Goal: Task Accomplishment & Management: Complete application form

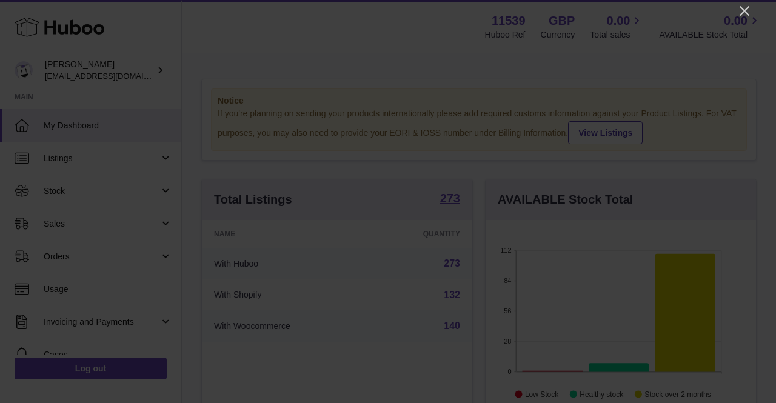
scroll to position [189, 270]
click at [743, 5] on icon "Close" at bounding box center [744, 11] width 15 height 15
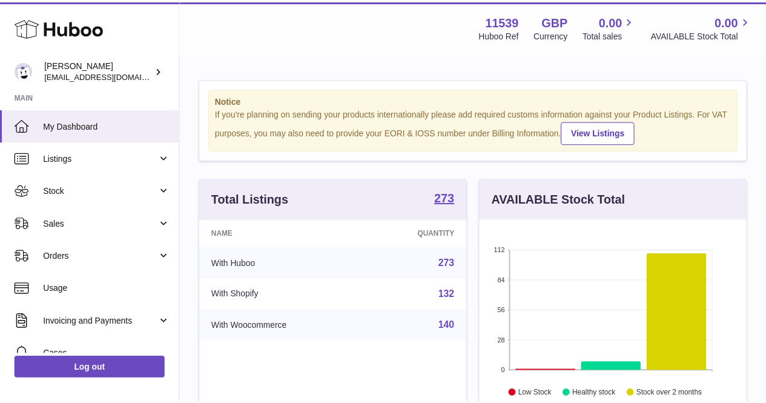
scroll to position [605729, 605652]
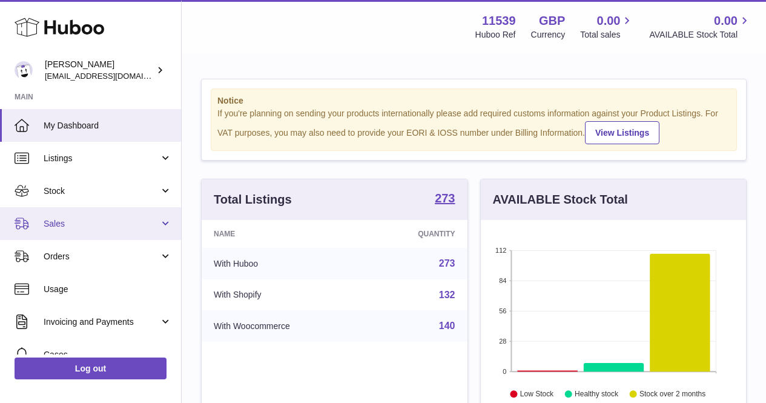
click at [122, 222] on span "Sales" at bounding box center [102, 224] width 116 height 12
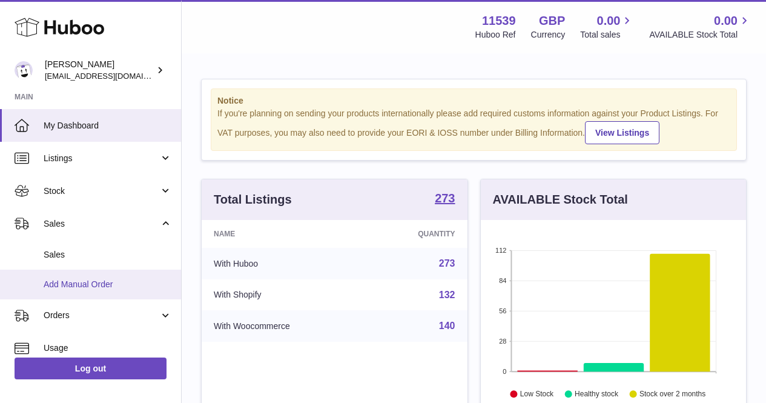
click at [121, 287] on span "Add Manual Order" at bounding box center [108, 285] width 128 height 12
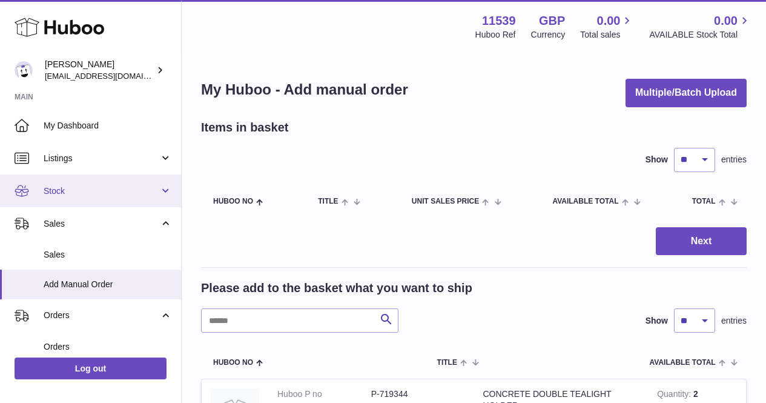
click at [93, 176] on link "Stock" at bounding box center [90, 191] width 181 height 33
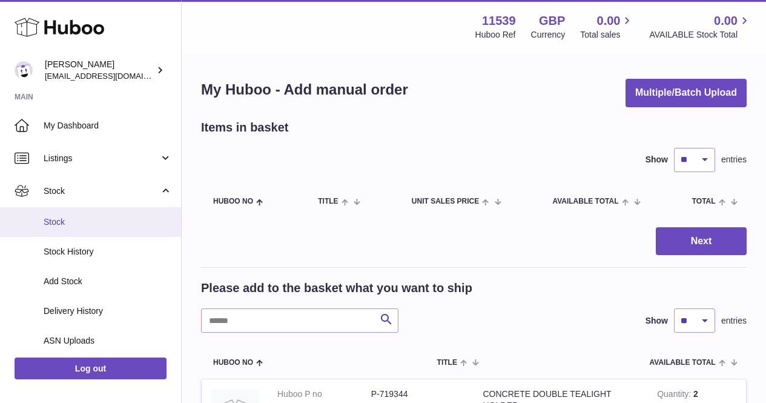
click at [93, 216] on span "Stock" at bounding box center [108, 222] width 128 height 12
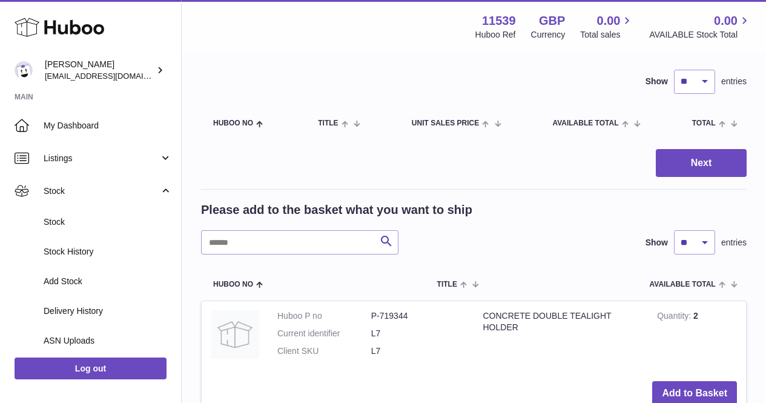
scroll to position [121, 0]
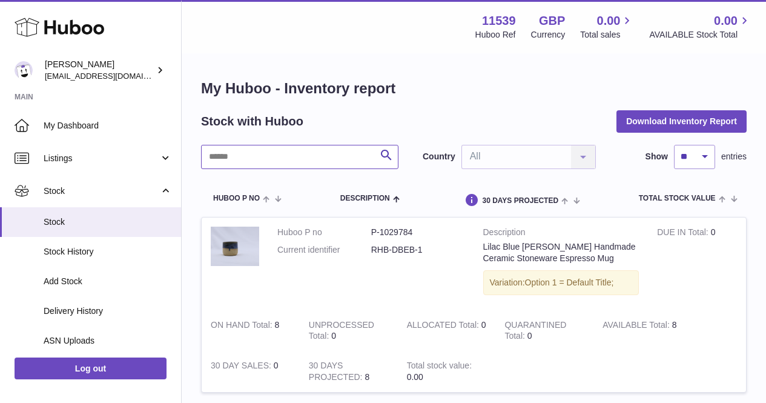
click at [288, 149] on input "text" at bounding box center [300, 157] width 198 height 24
paste input "**********"
type input "**********"
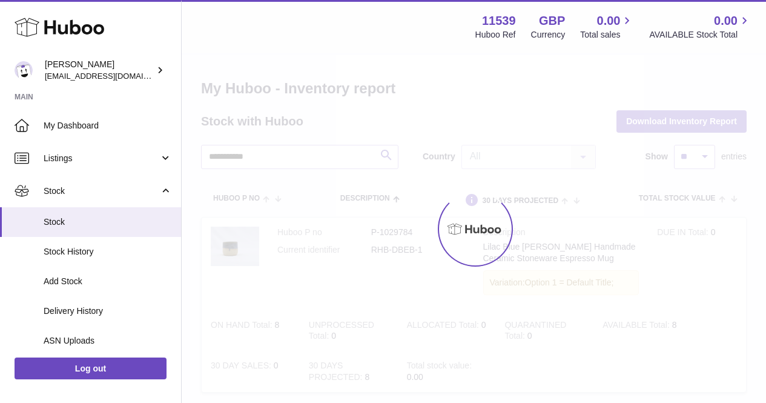
click at [382, 155] on div at bounding box center [474, 229] width 585 height 348
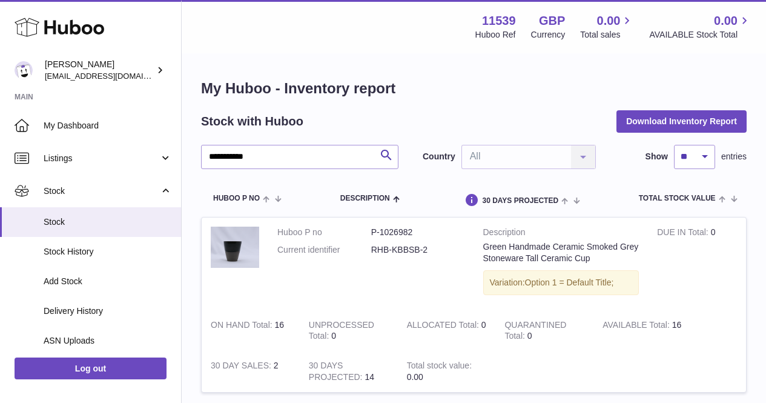
scroll to position [182, 0]
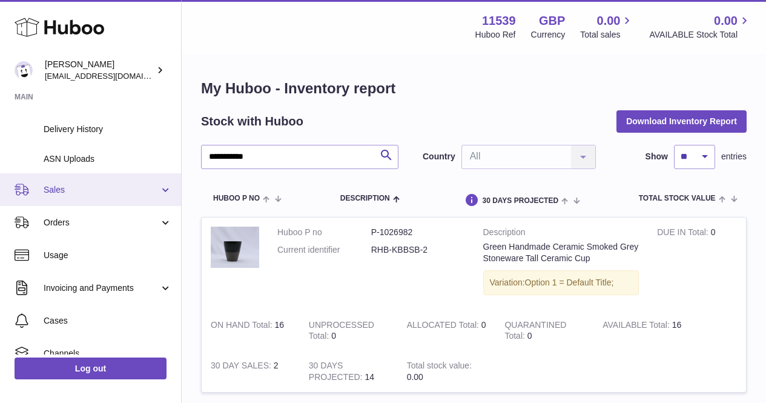
click at [133, 192] on span "Sales" at bounding box center [102, 190] width 116 height 12
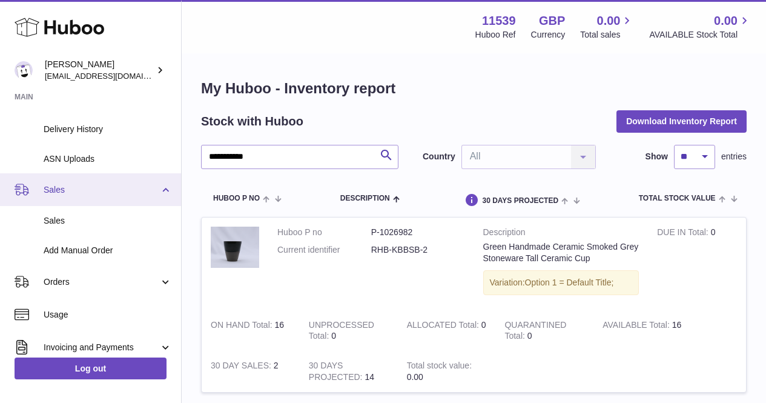
click at [110, 188] on span "Sales" at bounding box center [102, 190] width 116 height 12
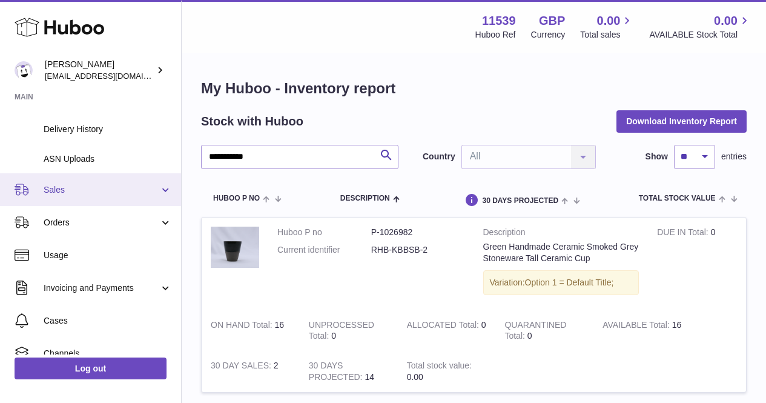
click at [108, 189] on span "Sales" at bounding box center [102, 190] width 116 height 12
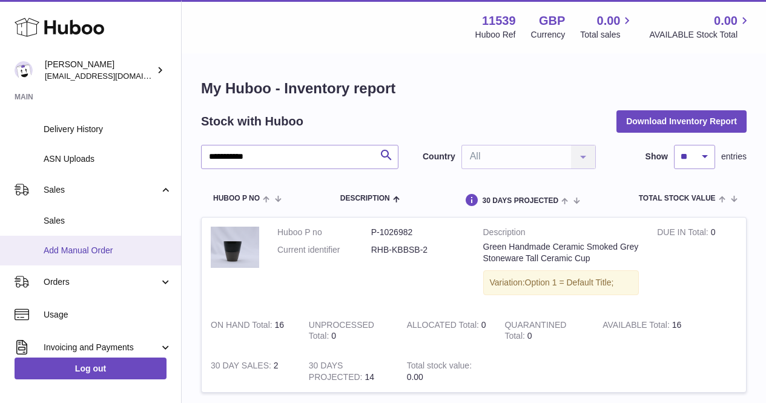
click at [118, 248] on span "Add Manual Order" at bounding box center [108, 251] width 128 height 12
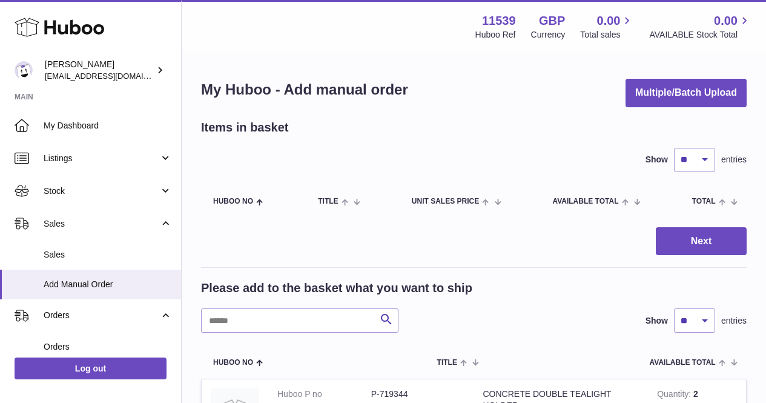
scroll to position [121, 0]
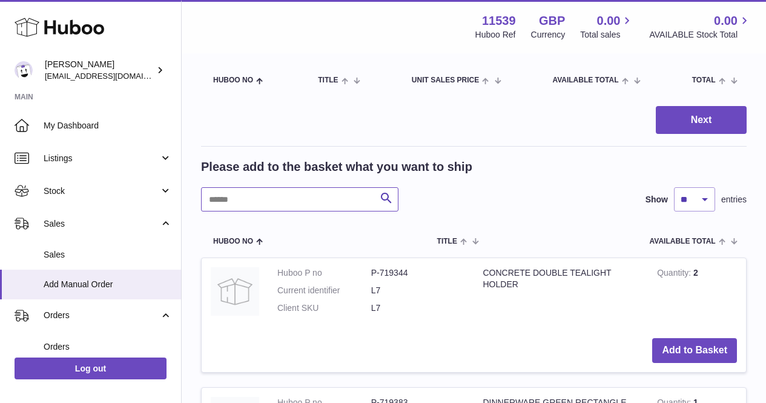
click at [290, 198] on input "text" at bounding box center [300, 199] width 198 height 24
paste input "**********"
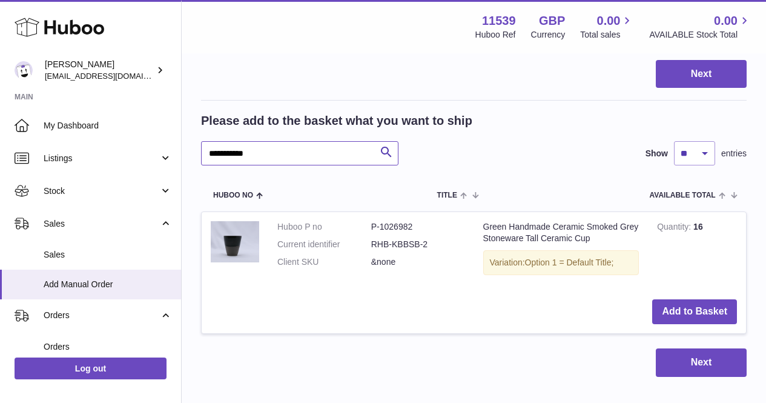
scroll to position [182, 0]
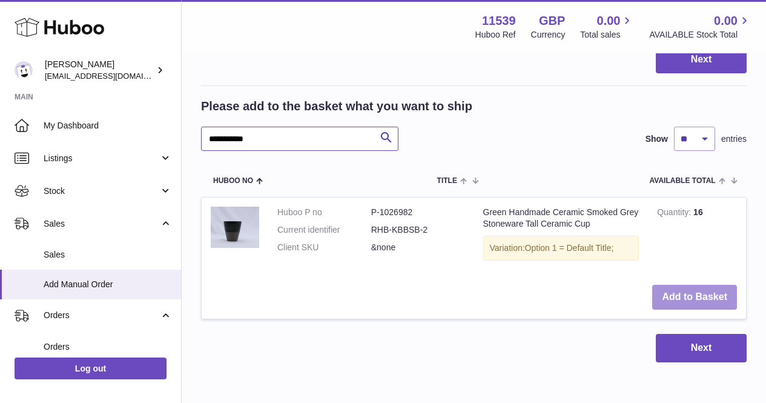
type input "**********"
click at [727, 291] on button "Add to Basket" at bounding box center [695, 297] width 85 height 25
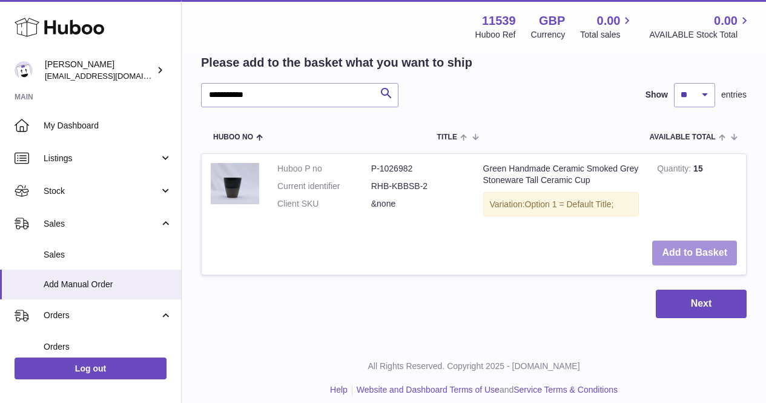
scroll to position [364, 0]
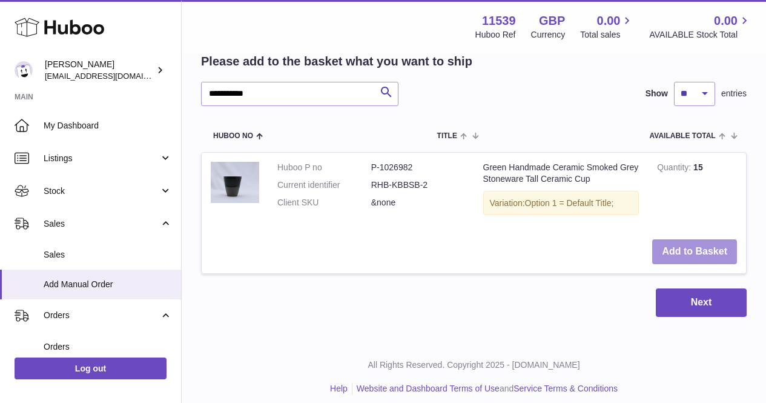
click at [676, 250] on button "Add to Basket" at bounding box center [695, 251] width 85 height 25
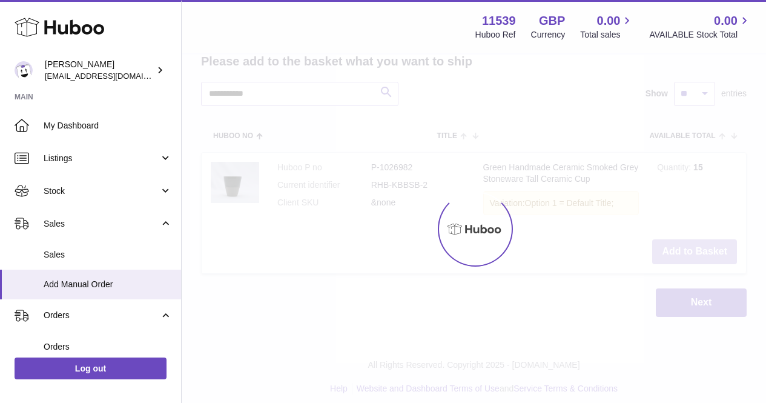
type input "*"
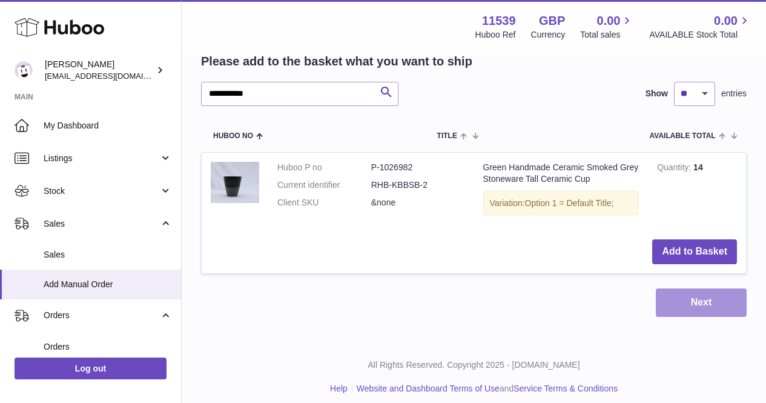
click at [681, 311] on button "Next" at bounding box center [701, 302] width 91 height 28
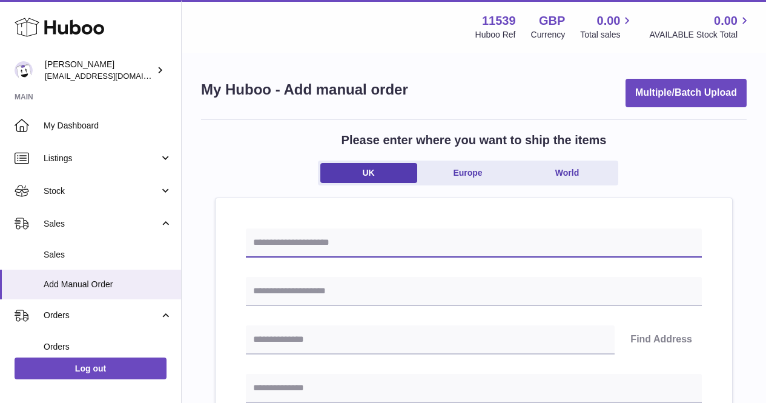
click at [330, 241] on input "text" at bounding box center [474, 242] width 456 height 29
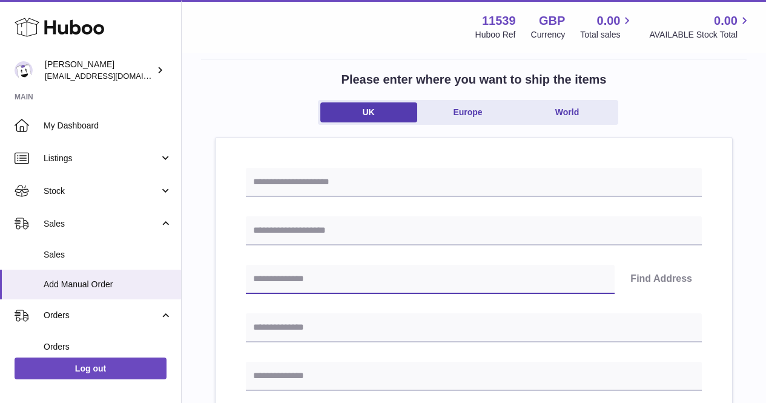
click at [349, 278] on input "text" at bounding box center [430, 279] width 369 height 29
paste input "*******"
type input "*******"
click at [648, 275] on button "Find Address" at bounding box center [661, 279] width 81 height 29
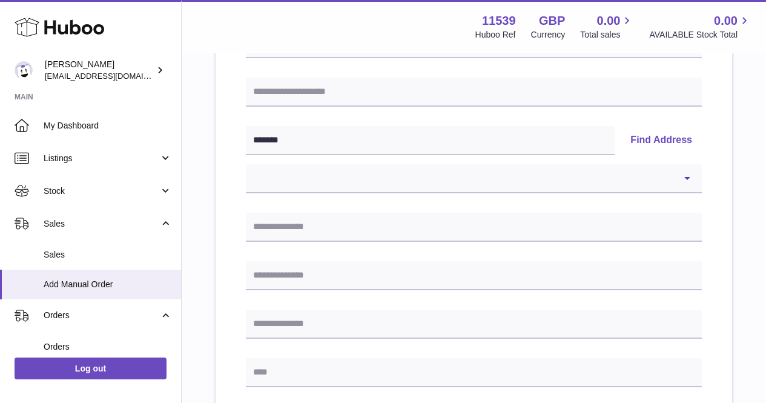
scroll to position [242, 0]
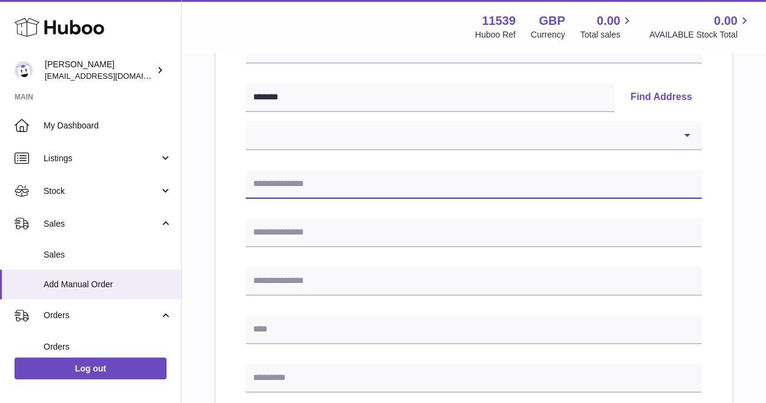
click at [379, 184] on input "text" at bounding box center [474, 184] width 456 height 29
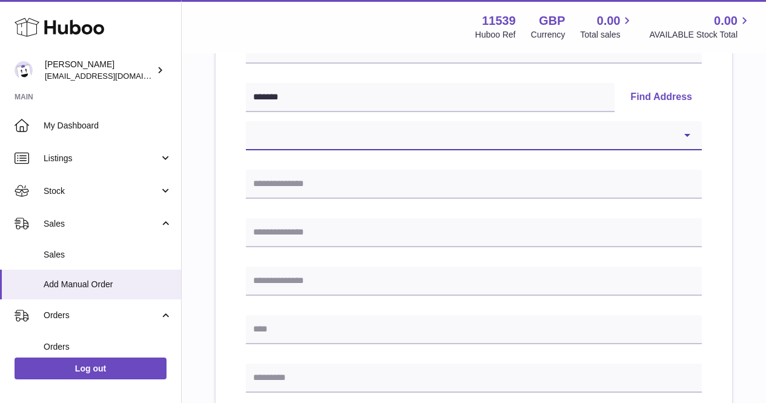
click at [371, 145] on select "**********" at bounding box center [474, 135] width 456 height 29
select select "*"
click at [246, 121] on select "**********" at bounding box center [474, 135] width 456 height 29
type input "**********"
type input "*******"
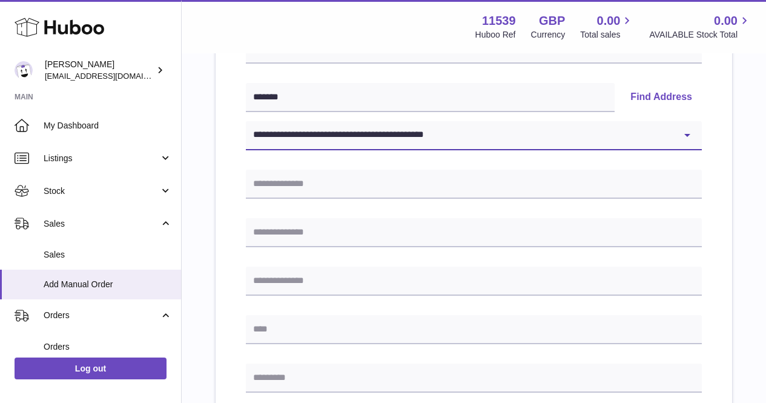
type input "*******"
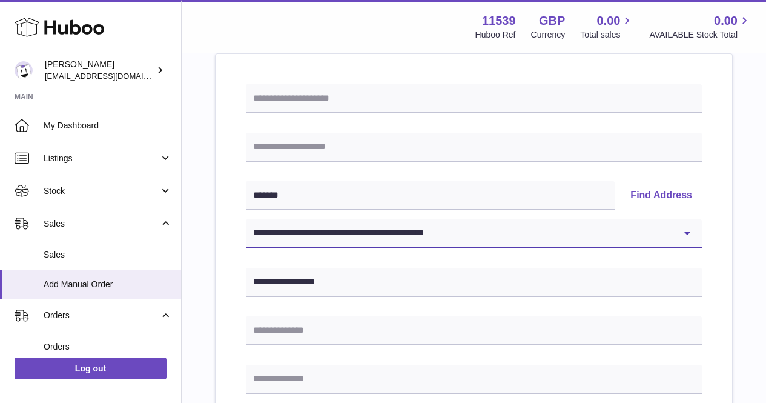
scroll to position [121, 0]
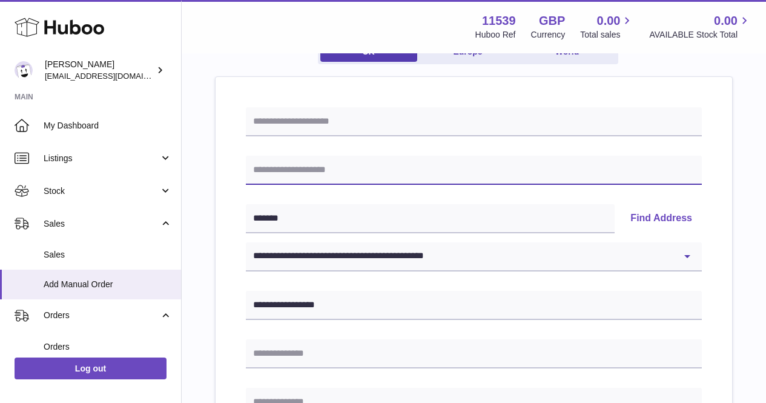
click at [313, 170] on input "text" at bounding box center [474, 170] width 456 height 29
paste input "*********"
type input "*********"
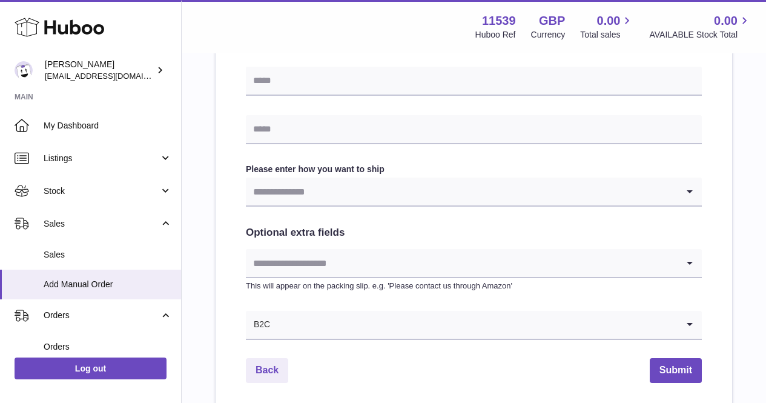
scroll to position [606, 0]
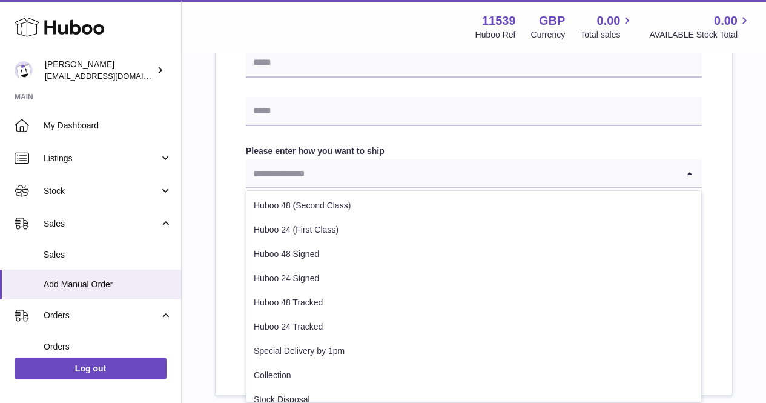
click at [296, 187] on input "Search for option" at bounding box center [462, 173] width 432 height 28
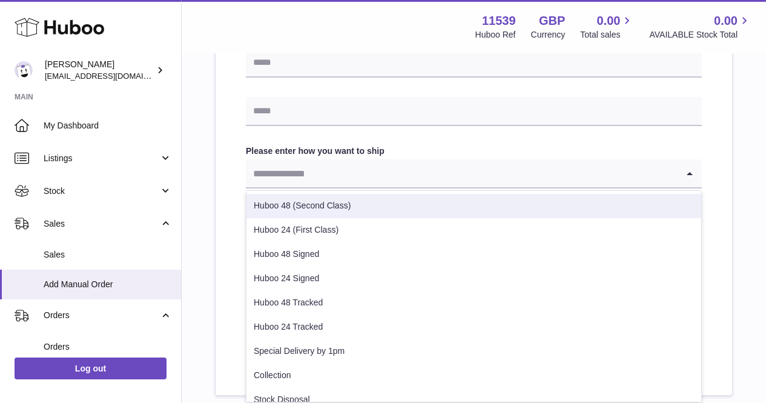
click at [304, 204] on li "Huboo 48 (Second Class)" at bounding box center [474, 206] width 455 height 24
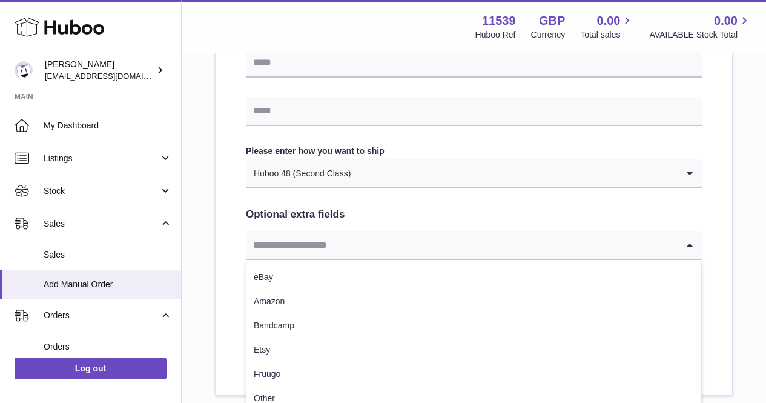
click at [314, 242] on input "Search for option" at bounding box center [462, 245] width 432 height 28
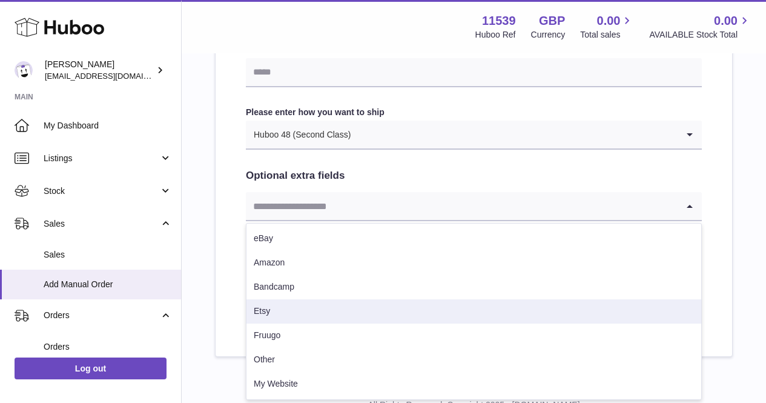
scroll to position [667, 0]
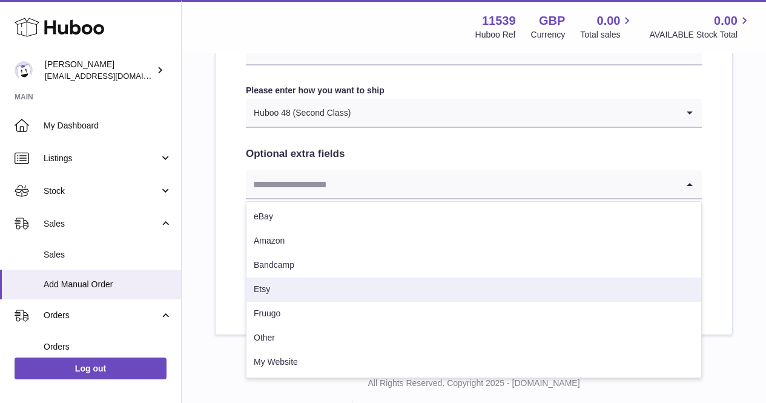
click at [310, 294] on li "Etsy" at bounding box center [474, 290] width 455 height 24
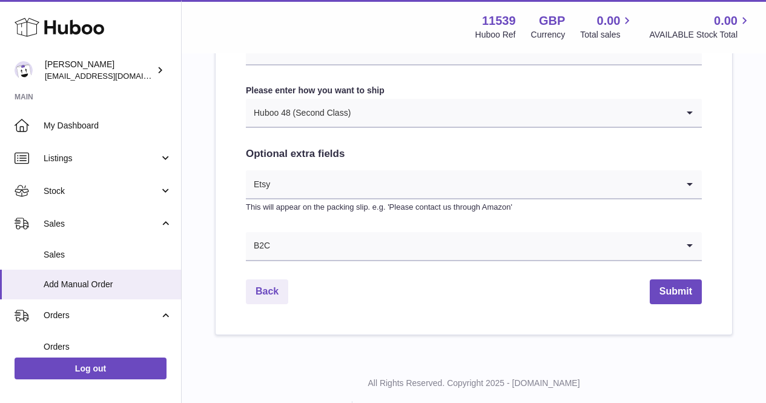
click at [646, 296] on div "Back Submit" at bounding box center [474, 291] width 456 height 25
click at [656, 293] on button "Submit" at bounding box center [676, 291] width 52 height 25
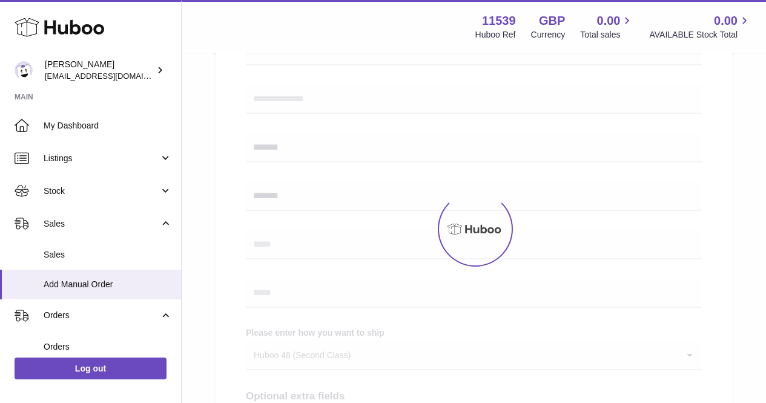
scroll to position [303, 0]
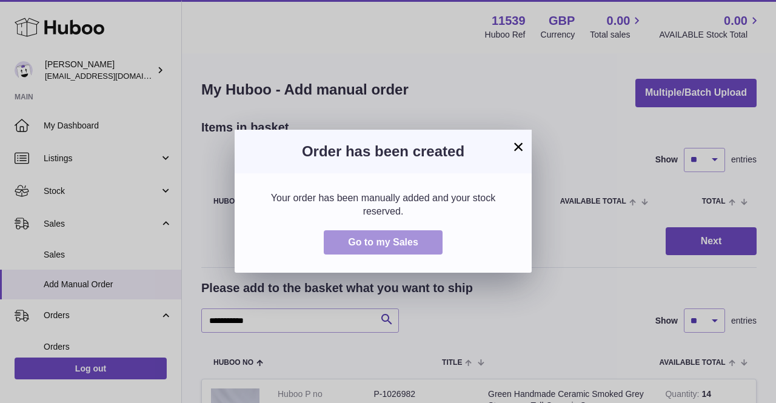
click at [416, 239] on span "Go to my Sales" at bounding box center [383, 242] width 70 height 10
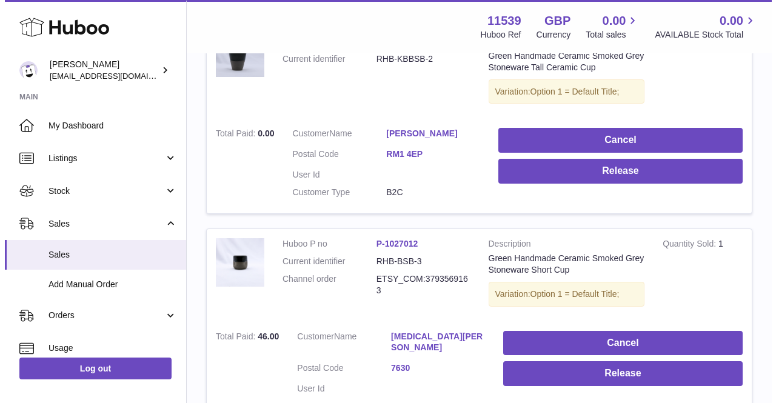
scroll to position [303, 0]
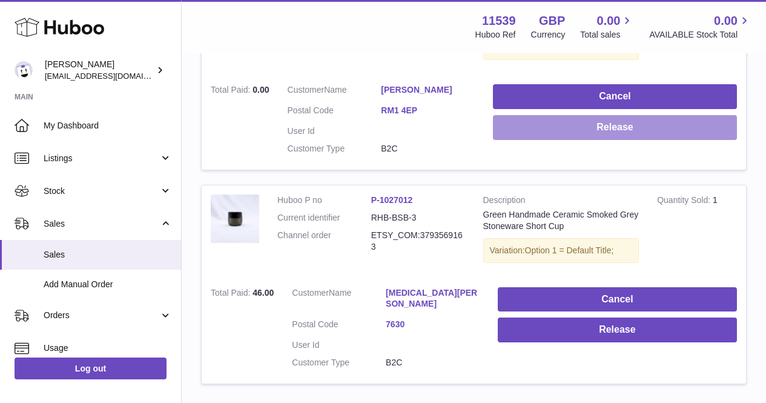
click at [529, 134] on button "Release" at bounding box center [615, 127] width 244 height 25
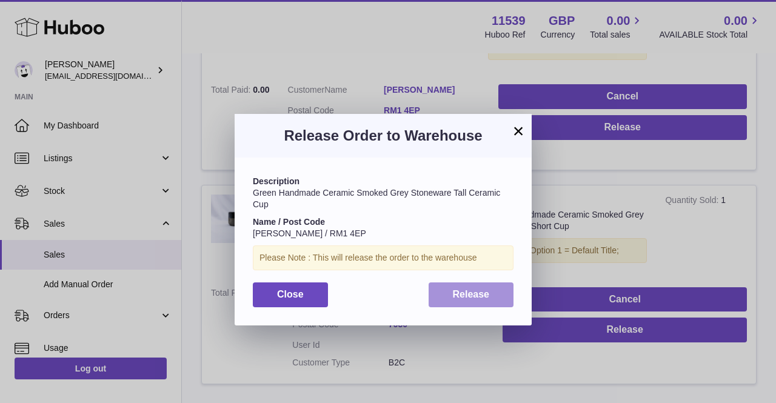
click at [444, 291] on button "Release" at bounding box center [470, 294] width 85 height 25
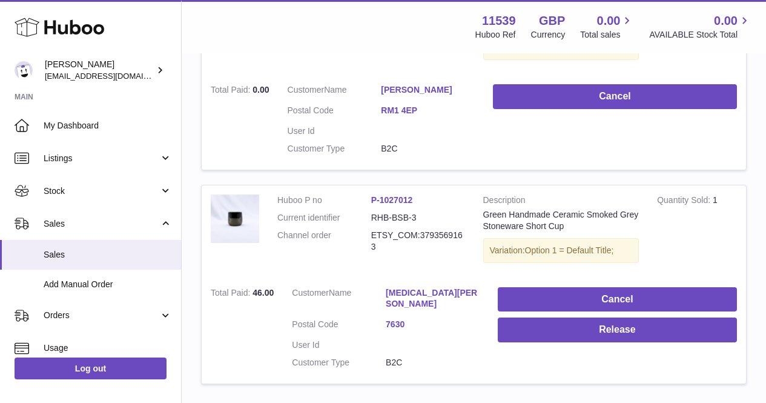
click at [433, 258] on dl "Huboo P no P-1027012 Current identifier RHB-BSB-3 Channel order ETSY_COM:379356…" at bounding box center [372, 226] width 188 height 64
click at [397, 201] on link "P-1027012" at bounding box center [392, 200] width 42 height 10
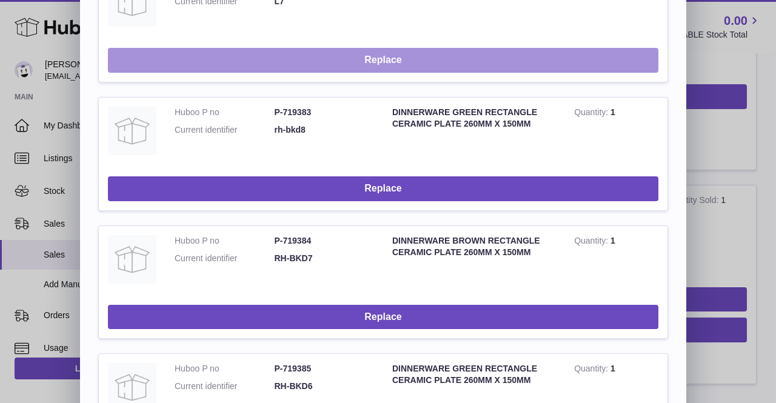
scroll to position [0, 0]
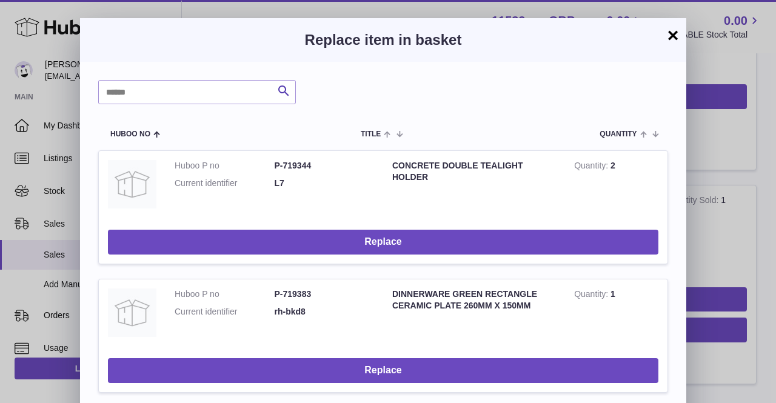
click at [671, 39] on button "×" at bounding box center [672, 35] width 15 height 15
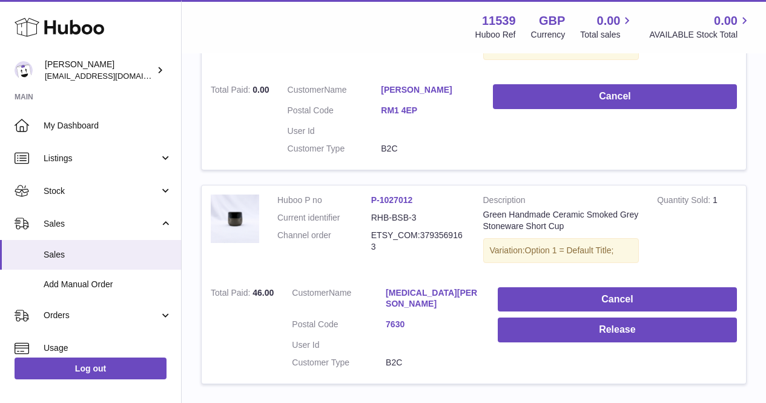
click at [362, 264] on td "Huboo P no P-1027012 Current identifier RHB-BSB-3 Channel order ETSY_COM:379356…" at bounding box center [371, 231] width 206 height 93
click at [397, 293] on link "Kyra Bogdan" at bounding box center [433, 298] width 94 height 23
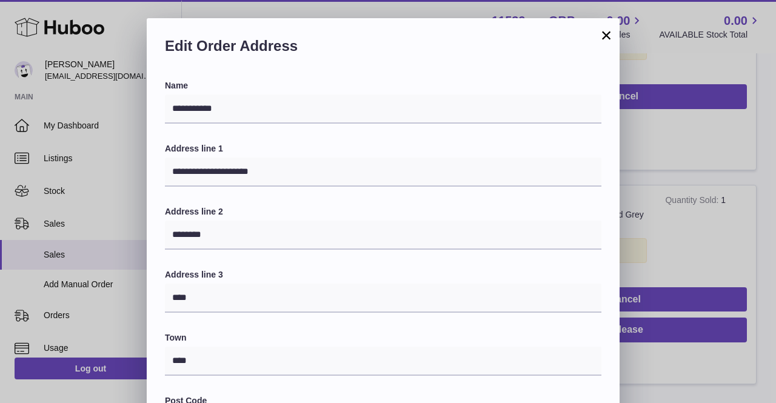
click at [601, 33] on button "×" at bounding box center [606, 35] width 15 height 15
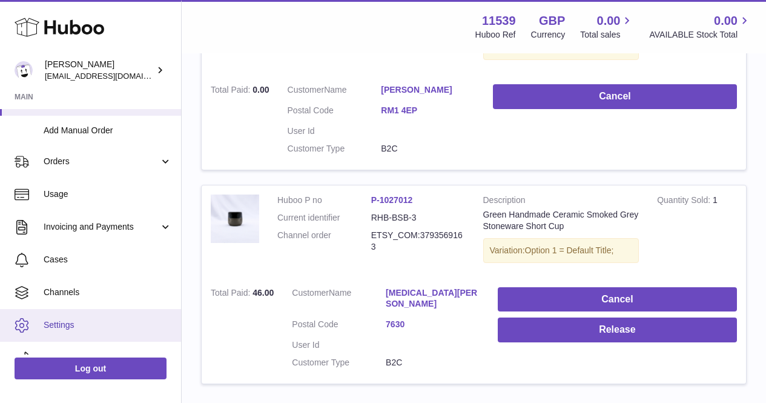
scroll to position [174, 0]
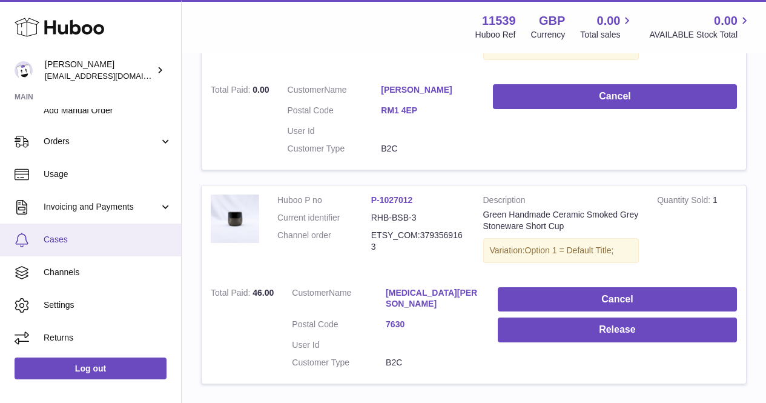
click at [95, 248] on link "Cases" at bounding box center [90, 240] width 181 height 33
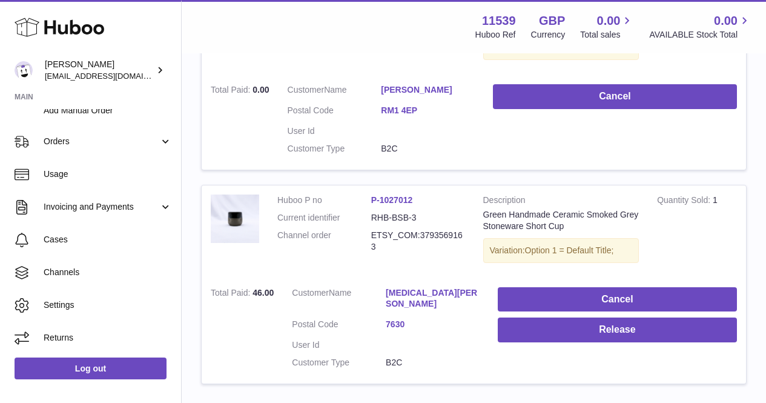
drag, startPoint x: 382, startPoint y: 248, endPoint x: 359, endPoint y: 207, distance: 46.9
click at [359, 207] on dl "Huboo P no P-1027012 Current identifier RHB-BSB-3 Channel order ETSY_COM:379356…" at bounding box center [372, 226] width 188 height 64
click at [368, 256] on dl "Huboo P no P-1027012 Current identifier RHB-BSB-3 Channel order ETSY_COM:379356…" at bounding box center [372, 226] width 188 height 64
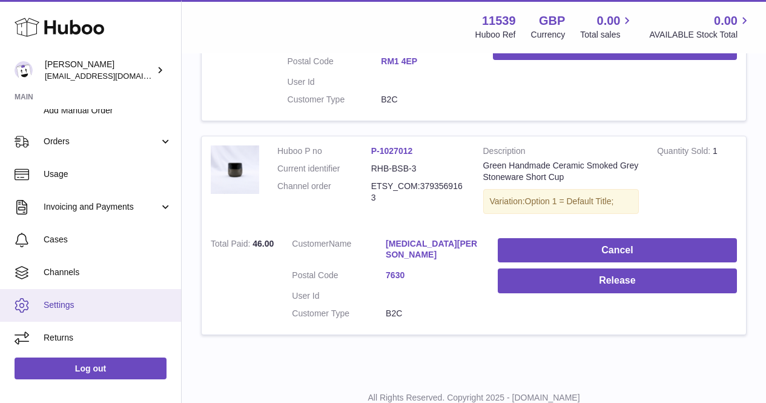
scroll to position [364, 0]
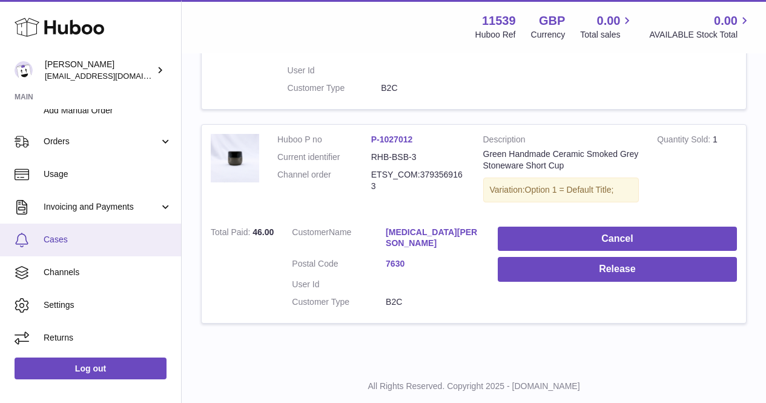
click at [86, 239] on span "Cases" at bounding box center [108, 240] width 128 height 12
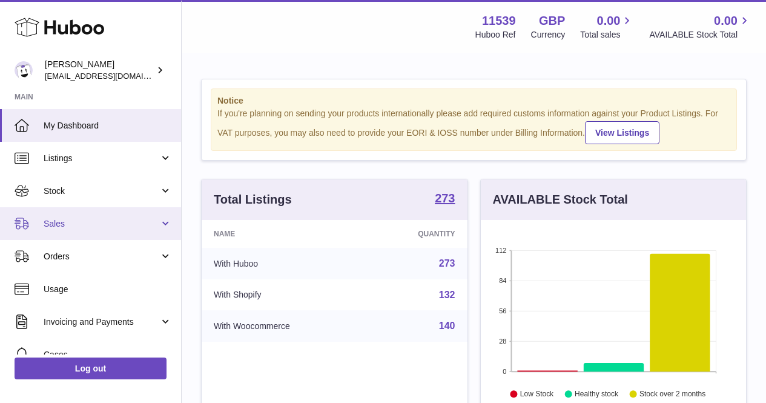
scroll to position [189, 265]
click at [73, 218] on span "Sales" at bounding box center [102, 224] width 116 height 12
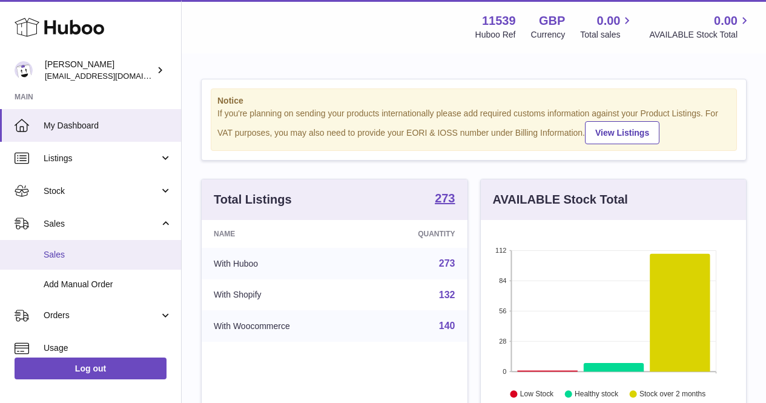
click at [76, 257] on span "Sales" at bounding box center [108, 255] width 128 height 12
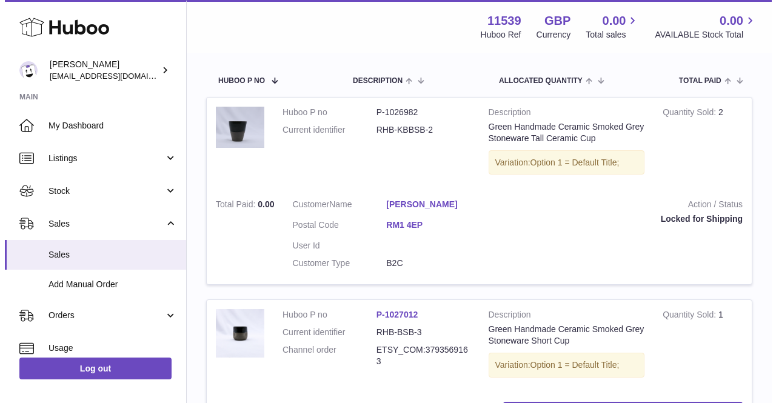
scroll to position [364, 0]
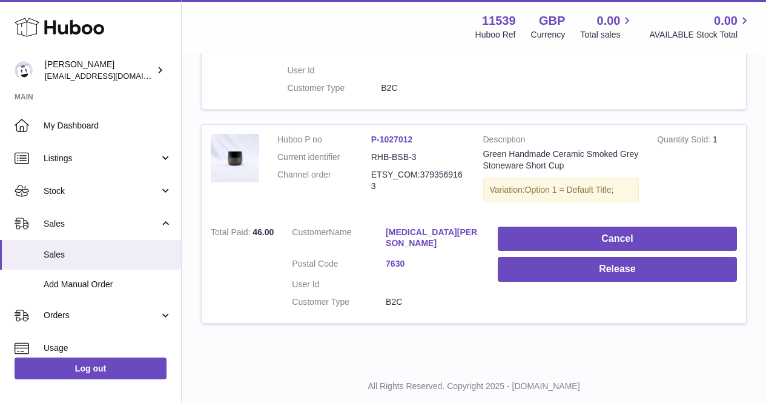
click at [394, 234] on link "Kyra Bogdan" at bounding box center [433, 238] width 94 height 23
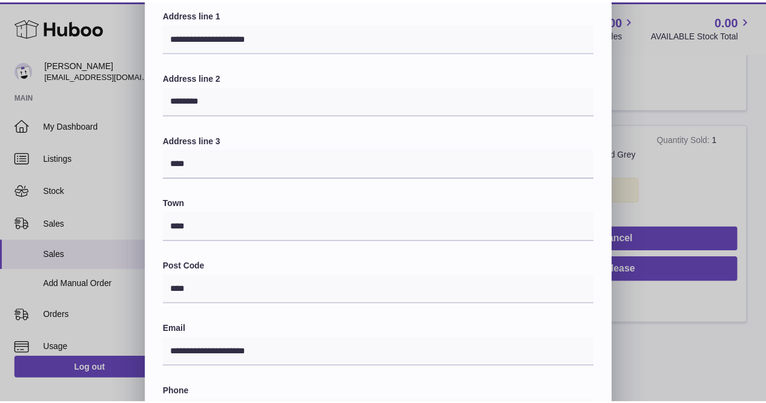
scroll to position [0, 0]
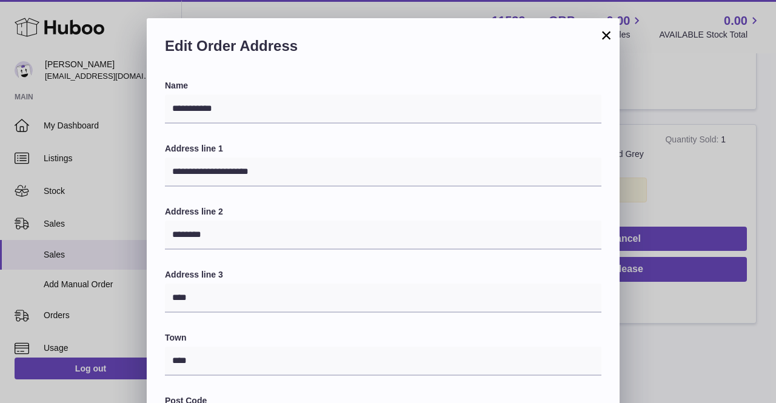
click at [605, 35] on button "×" at bounding box center [606, 35] width 15 height 15
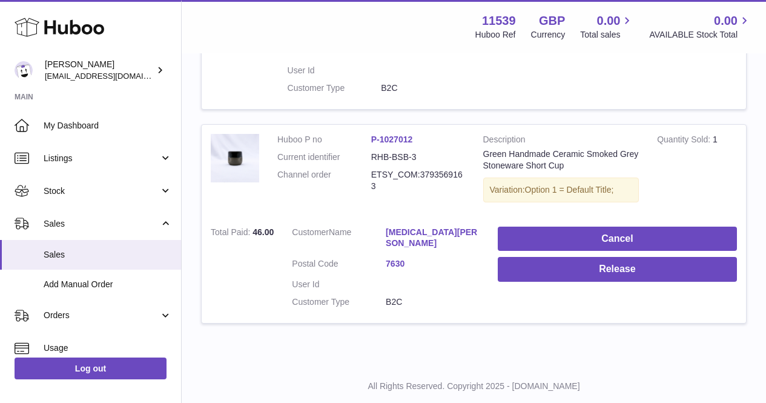
click at [327, 208] on td "Huboo P no P-1027012 Current identifier RHB-BSB-3 Channel order ETSY_COM:379356…" at bounding box center [371, 171] width 206 height 93
click at [230, 150] on img at bounding box center [235, 158] width 48 height 48
click at [336, 200] on td "Huboo P no P-1027012 Current identifier RHB-BSB-3 Channel order ETSY_COM:379356…" at bounding box center [371, 171] width 206 height 93
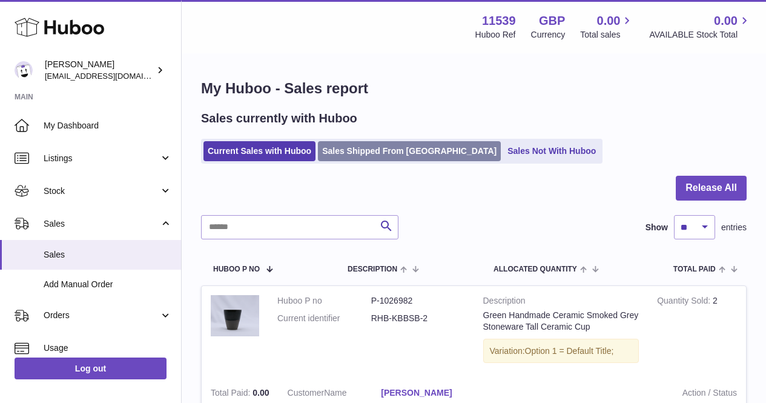
click at [348, 156] on link "Sales Shipped From Huboo" at bounding box center [409, 151] width 183 height 20
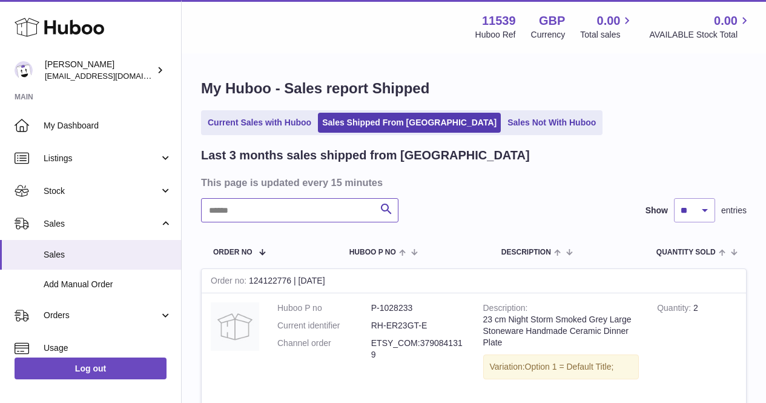
click at [293, 203] on input "text" at bounding box center [300, 210] width 198 height 24
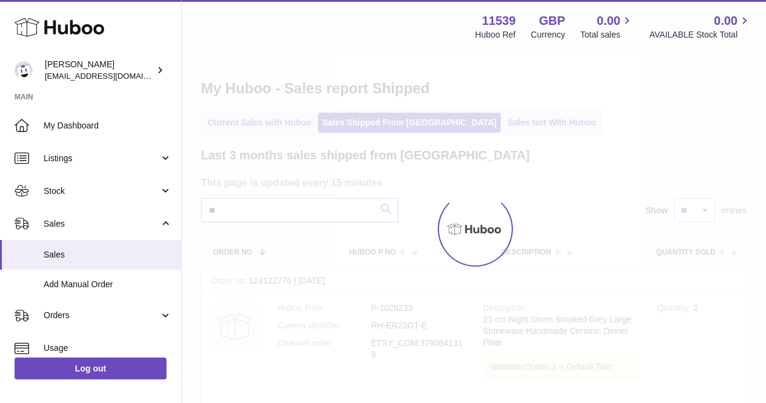
type input "*"
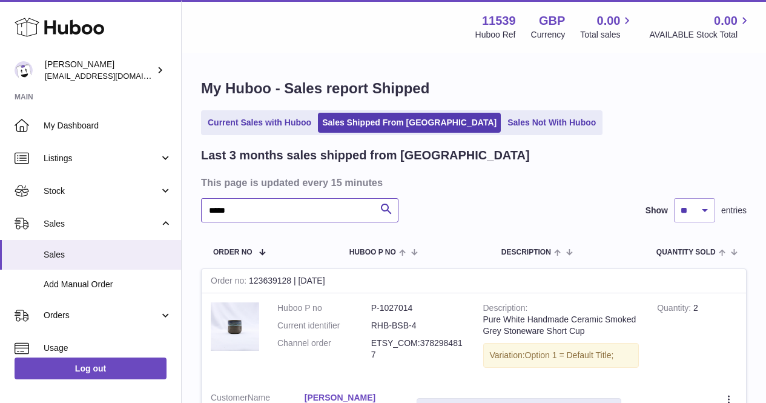
type input "******"
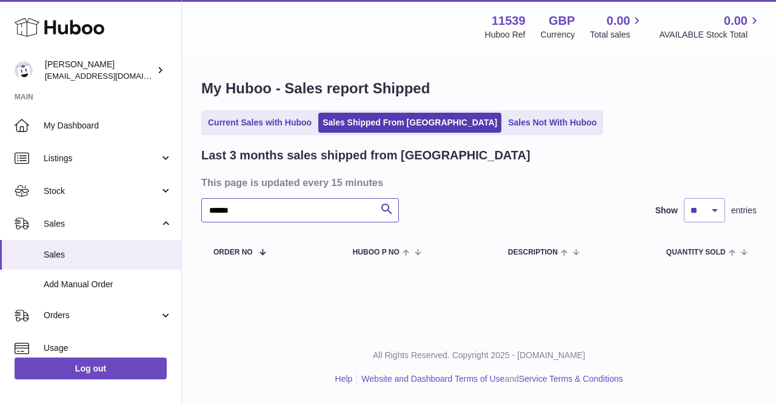
drag, startPoint x: 196, startPoint y: 208, endPoint x: 184, endPoint y: 207, distance: 12.8
click at [183, 207] on div "My Huboo - Sales report Shipped Current Sales with Huboo Sales Shipped From [GE…" at bounding box center [479, 174] width 594 height 238
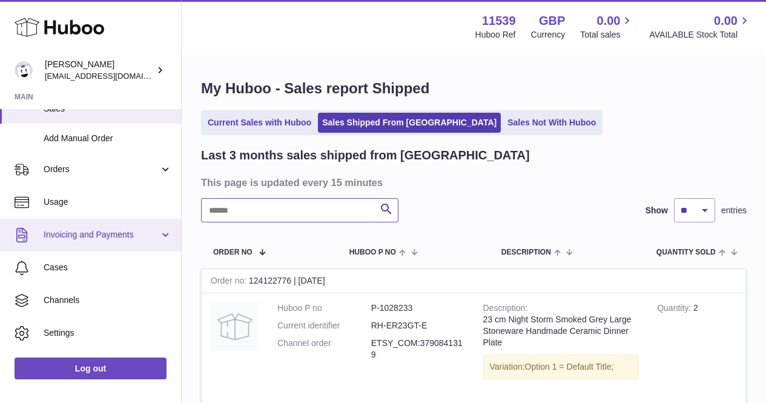
scroll to position [174, 0]
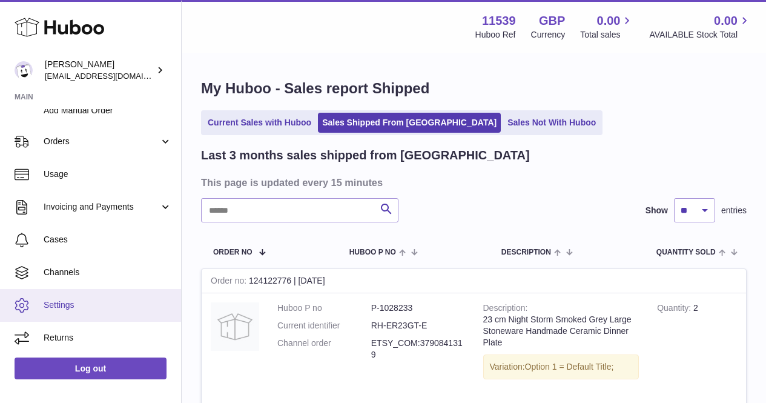
click at [104, 311] on link "Settings" at bounding box center [90, 305] width 181 height 33
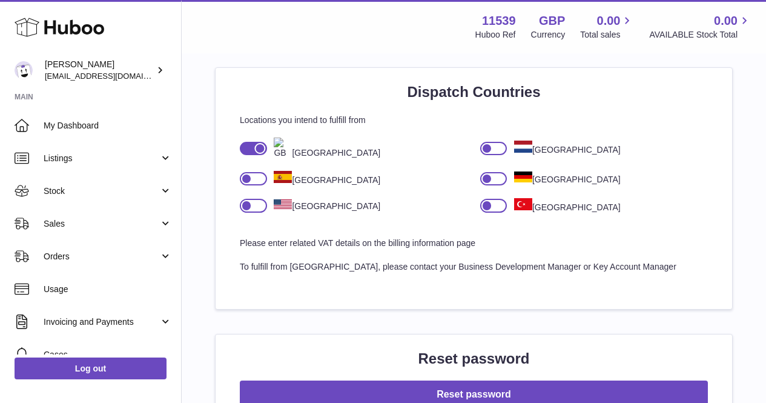
scroll to position [788, 0]
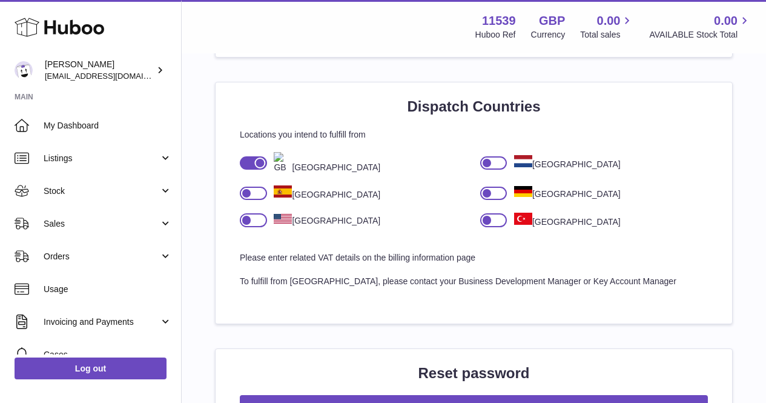
click at [260, 224] on div at bounding box center [253, 219] width 27 height 13
click at [258, 222] on div at bounding box center [259, 219] width 11 height 11
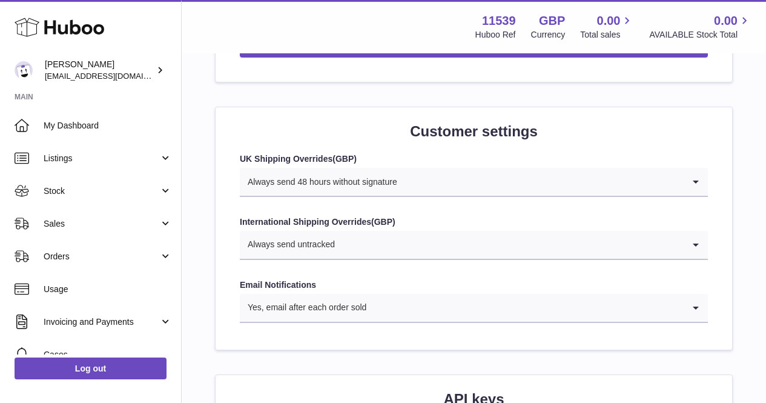
scroll to position [1151, 0]
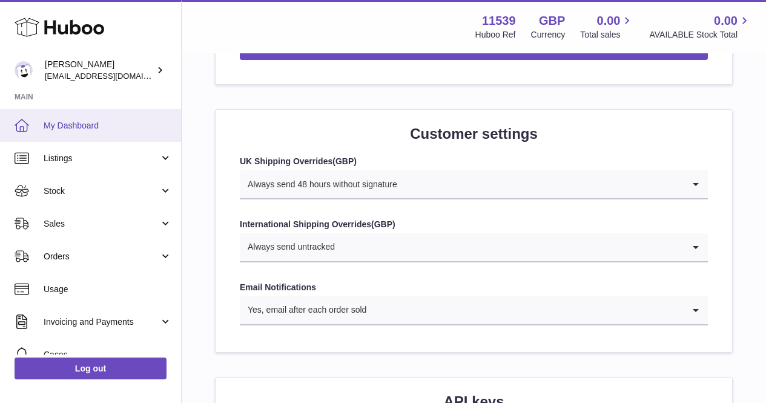
click at [127, 117] on link "My Dashboard" at bounding box center [90, 125] width 181 height 33
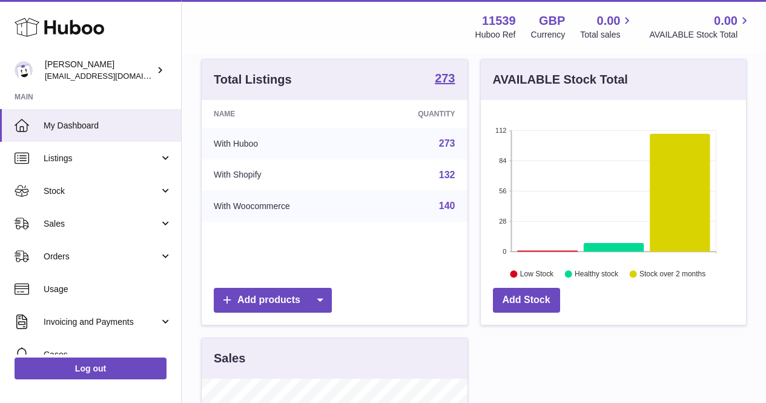
scroll to position [121, 0]
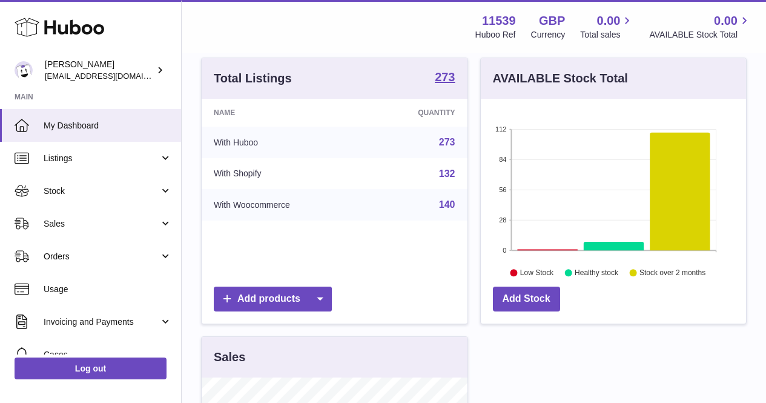
click at [202, 194] on td "With Woocommerce" at bounding box center [284, 205] width 165 height 32
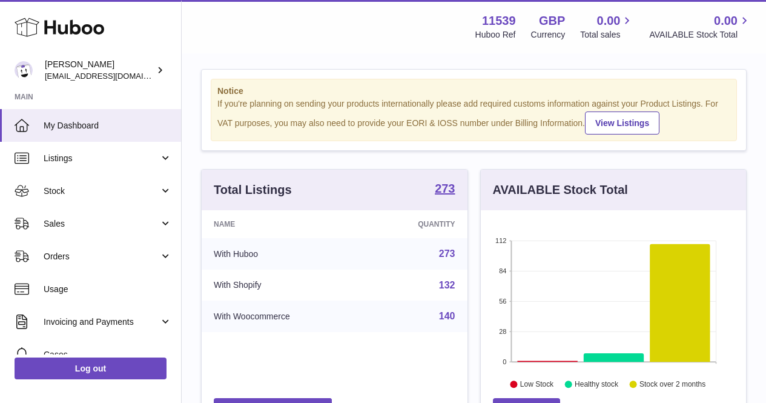
scroll to position [0, 0]
